Goal: Register for event/course

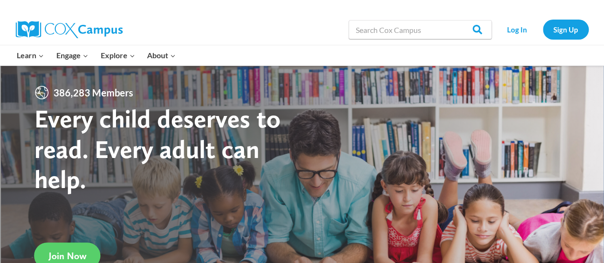
click at [143, 135] on strong "Every child deserves to read. Every adult can help." at bounding box center [157, 148] width 246 height 91
click at [518, 31] on link "Log In" at bounding box center [518, 30] width 42 height 20
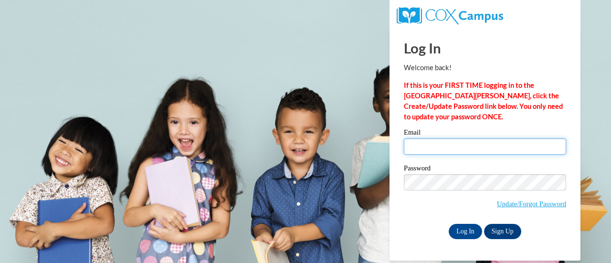
click at [455, 144] on input "Email" at bounding box center [485, 146] width 162 height 16
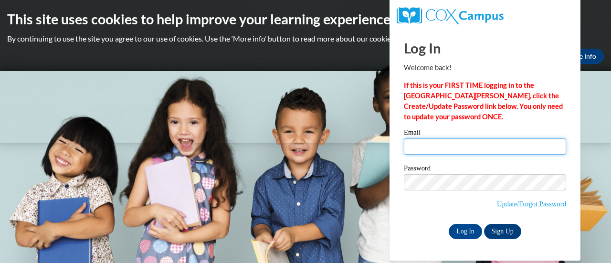
type input "katrina.koutalis@rusd.org"
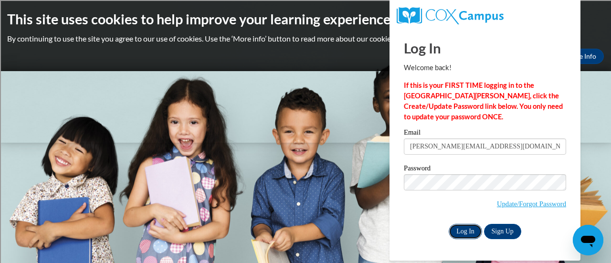
click at [458, 233] on input "Log In" at bounding box center [465, 231] width 33 height 15
click at [470, 232] on input "Log In" at bounding box center [465, 231] width 33 height 15
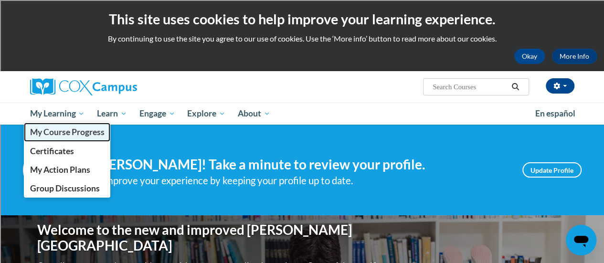
click at [69, 133] on span "My Course Progress" at bounding box center [67, 132] width 74 height 10
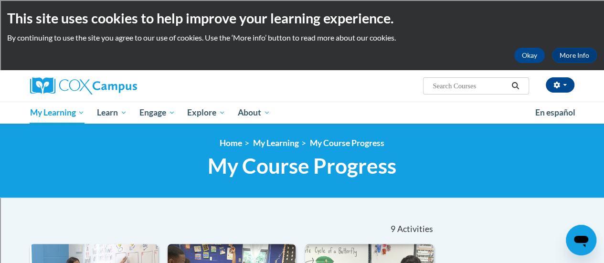
scroll to position [0, 0]
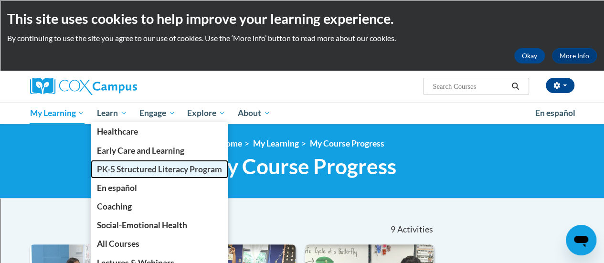
click at [125, 170] on span "PK-5 Structured Literacy Program" at bounding box center [159, 169] width 125 height 10
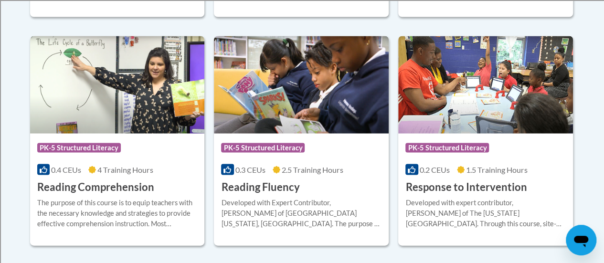
scroll to position [901, 0]
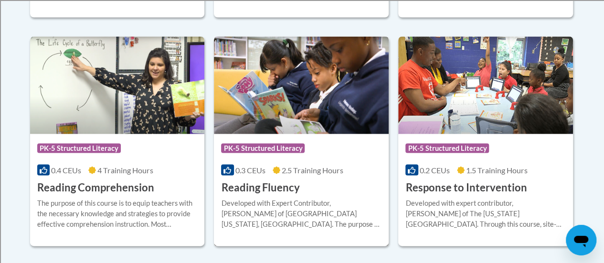
click at [286, 101] on img at bounding box center [301, 84] width 175 height 97
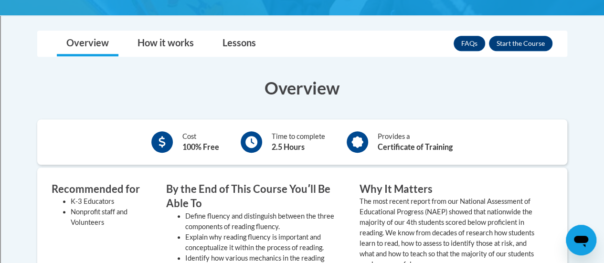
scroll to position [268, 0]
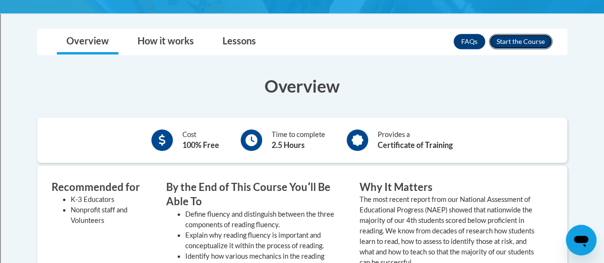
click at [515, 34] on button "Enroll" at bounding box center [521, 41] width 64 height 15
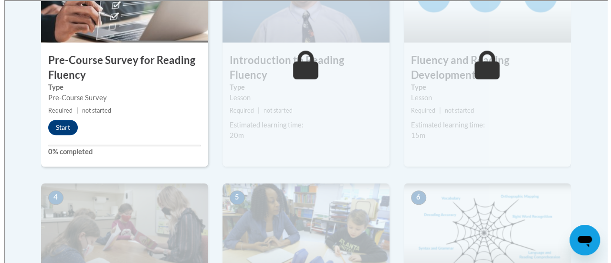
scroll to position [378, 0]
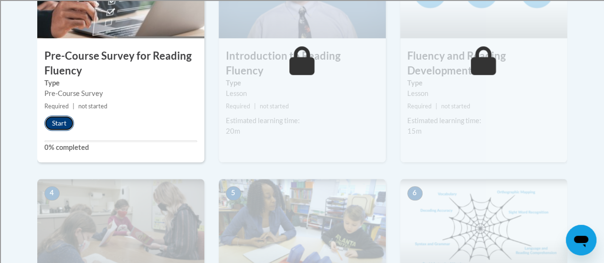
click at [54, 118] on button "Start" at bounding box center [59, 123] width 30 height 15
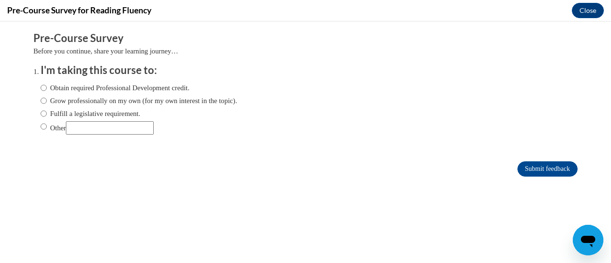
scroll to position [0, 0]
click at [41, 129] on label "Other" at bounding box center [97, 127] width 113 height 13
click at [41, 129] on input "Other" at bounding box center [44, 126] width 6 height 11
radio input "true"
click at [95, 112] on label "Fulfill a legislative requirement." at bounding box center [91, 113] width 100 height 11
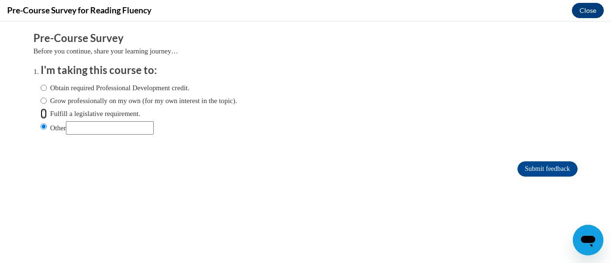
click at [47, 112] on input "Fulfill a legislative requirement." at bounding box center [44, 113] width 6 height 11
radio input "true"
click at [537, 170] on input "Submit feedback" at bounding box center [548, 168] width 60 height 15
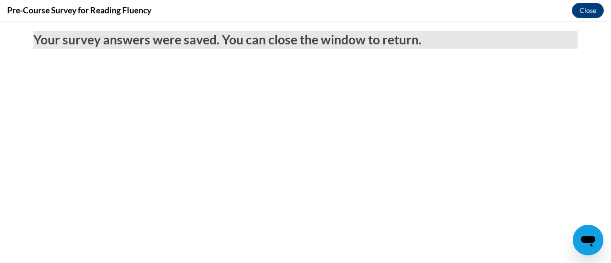
click at [446, 119] on body "Your survey answers were saved. You can close the window to return." at bounding box center [305, 142] width 611 height 242
click at [597, 15] on button "Close" at bounding box center [588, 10] width 32 height 15
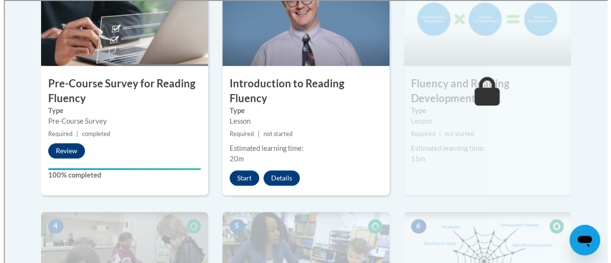
scroll to position [377, 0]
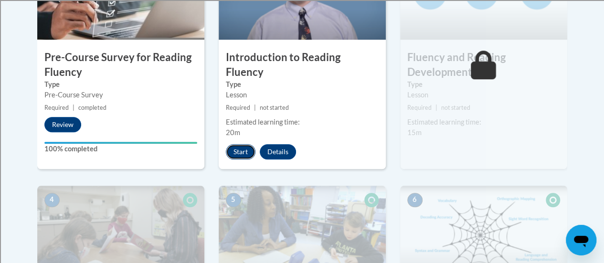
click at [242, 144] on button "Start" at bounding box center [241, 151] width 30 height 15
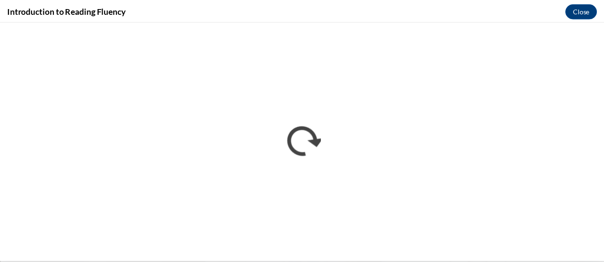
scroll to position [0, 0]
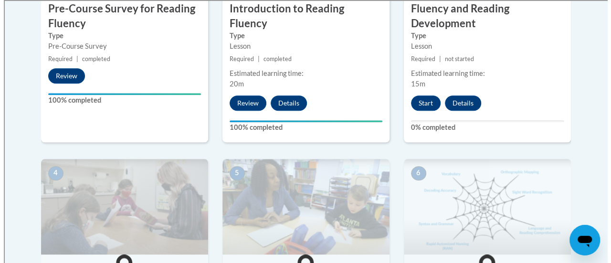
scroll to position [426, 0]
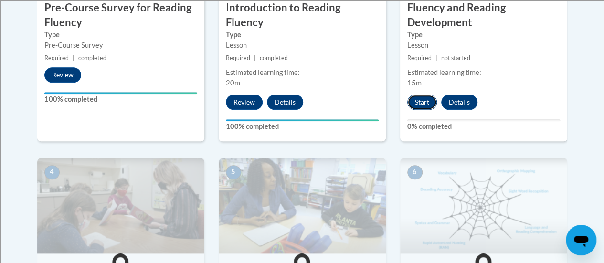
click at [420, 95] on button "Start" at bounding box center [422, 102] width 30 height 15
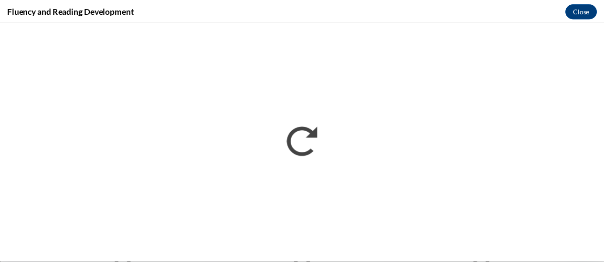
scroll to position [0, 0]
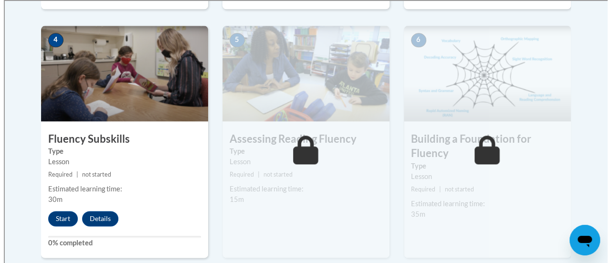
scroll to position [585, 0]
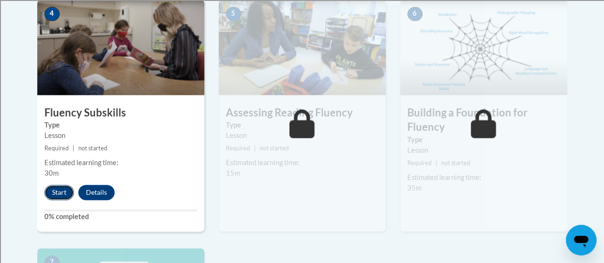
click at [46, 193] on button "Start" at bounding box center [59, 192] width 30 height 15
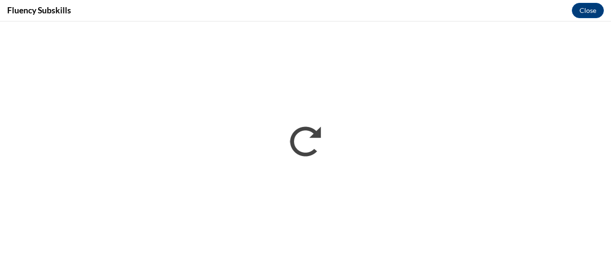
scroll to position [0, 0]
